Goal: Task Accomplishment & Management: Complete application form

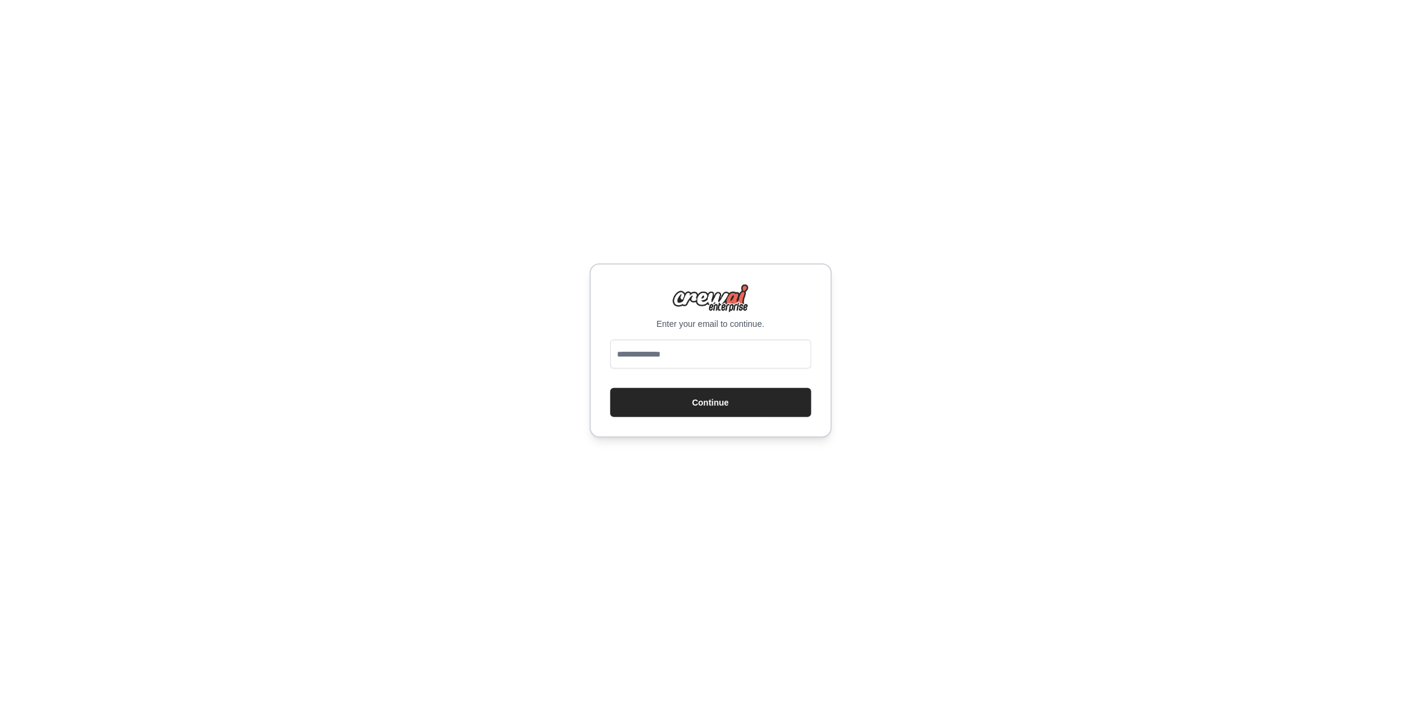
type input "**********"
click at [732, 403] on button "Continue" at bounding box center [710, 402] width 201 height 29
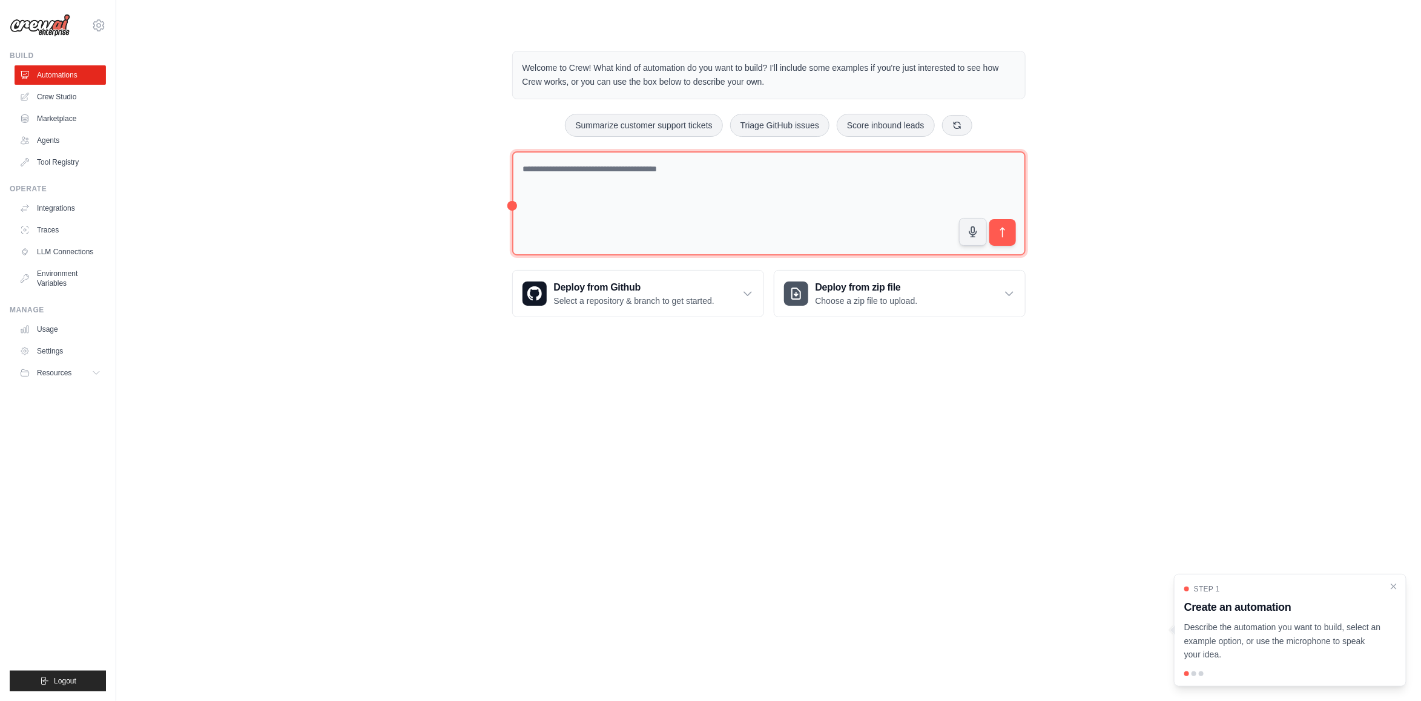
click at [625, 163] on textarea at bounding box center [768, 203] width 513 height 105
